Goal: Navigation & Orientation: Find specific page/section

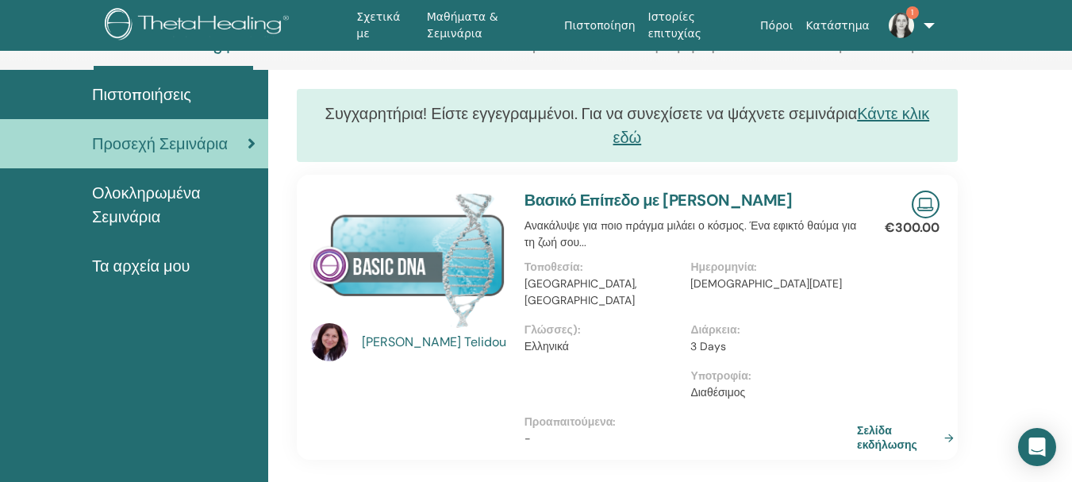
scroll to position [111, 0]
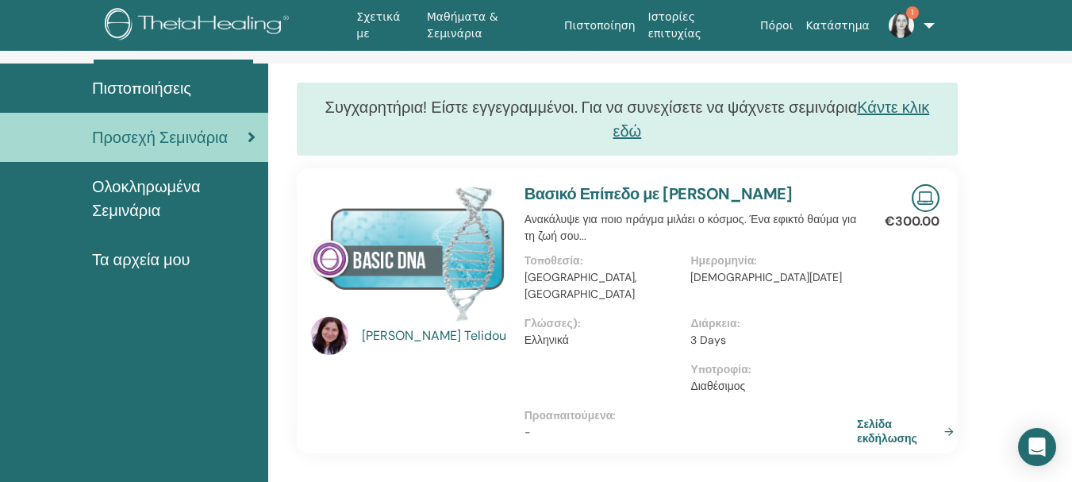
click at [139, 91] on span "Πιστοποιήσεις" at bounding box center [141, 88] width 99 height 24
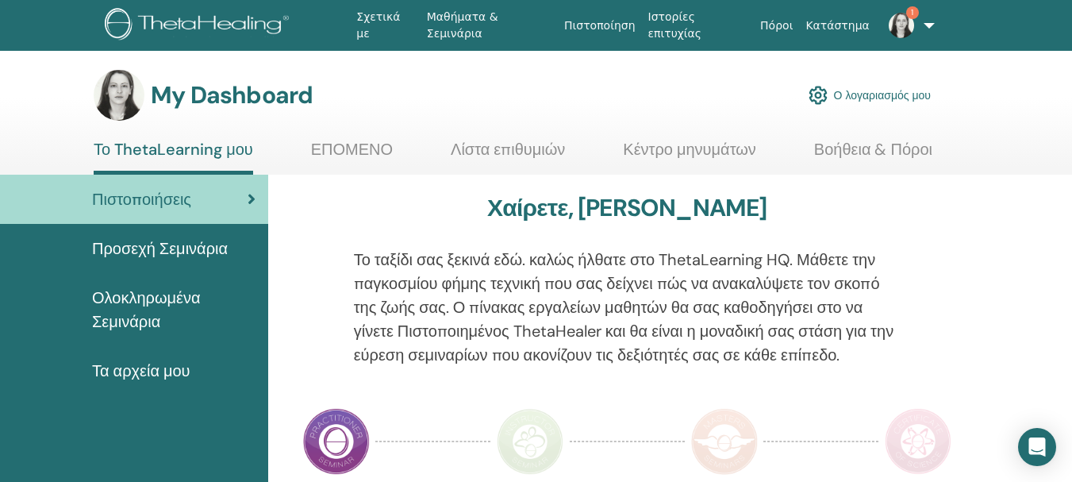
click at [499, 148] on link "Λίστα επιθυμιών" at bounding box center [508, 155] width 114 height 31
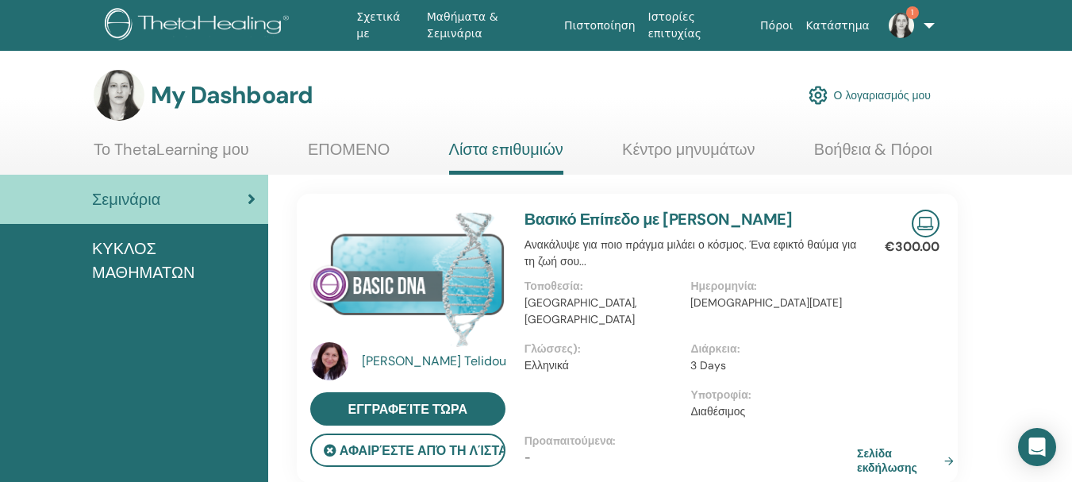
click at [617, 27] on link "Πιστοποίηση" at bounding box center [599, 25] width 83 height 29
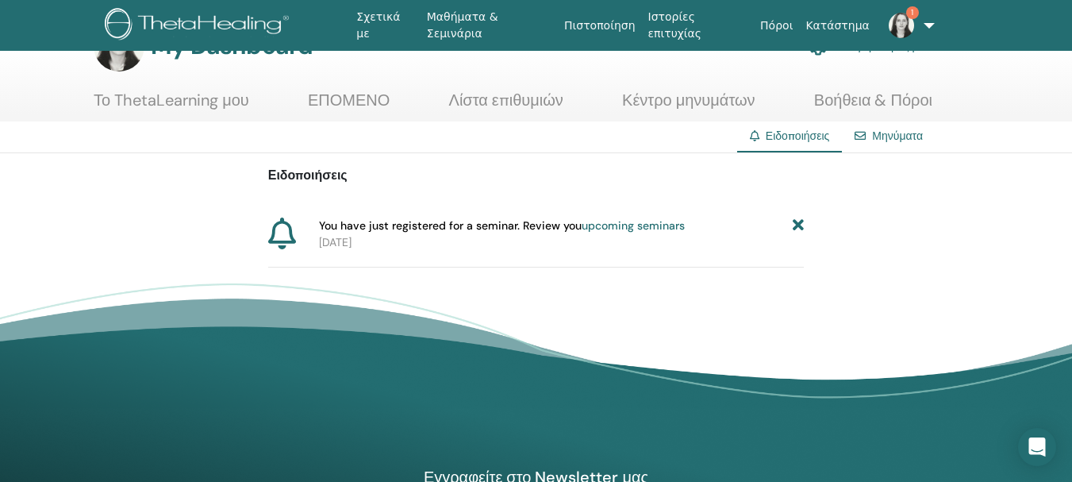
scroll to position [53, 0]
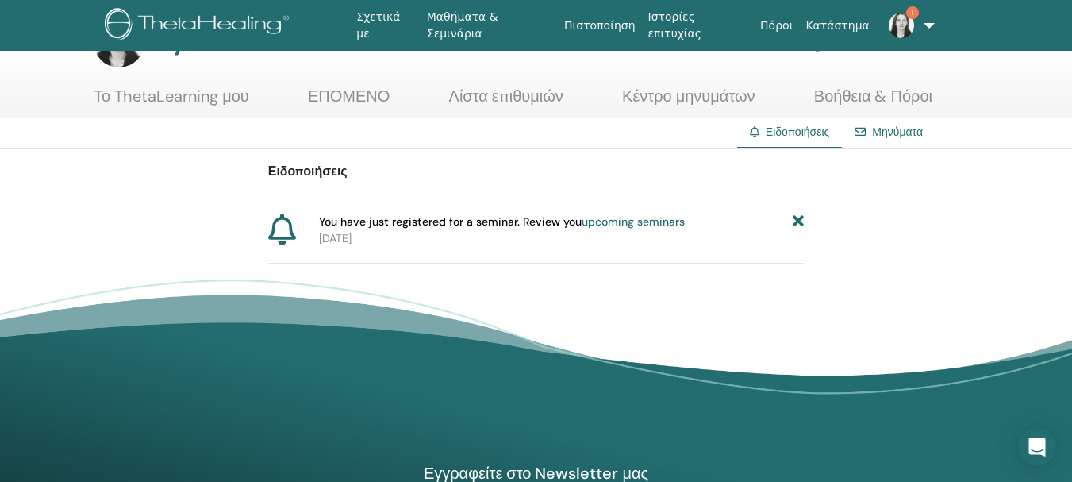
click at [617, 223] on link "upcoming seminars" at bounding box center [633, 221] width 103 height 14
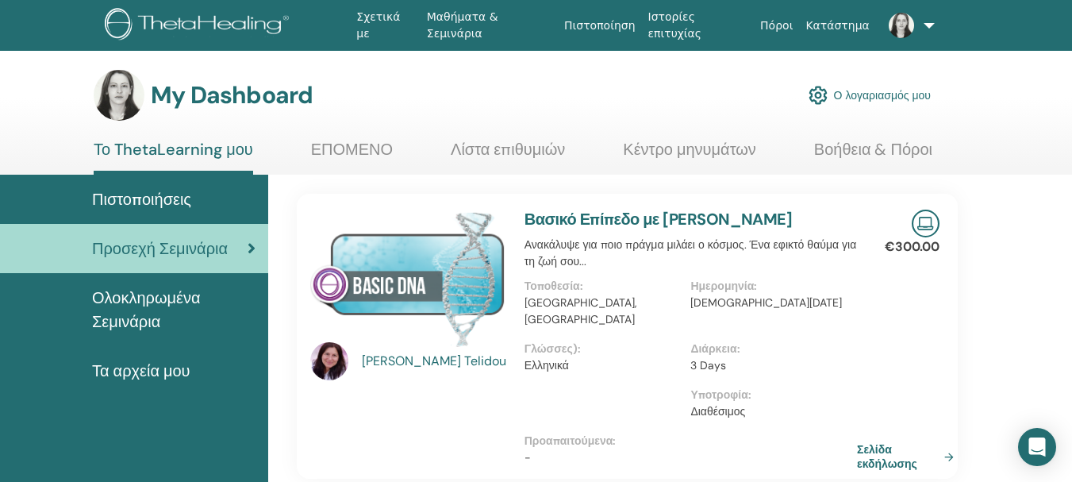
click at [391, 356] on div "[PERSON_NAME]" at bounding box center [435, 361] width 147 height 19
